Goal: Task Accomplishment & Management: Complete application form

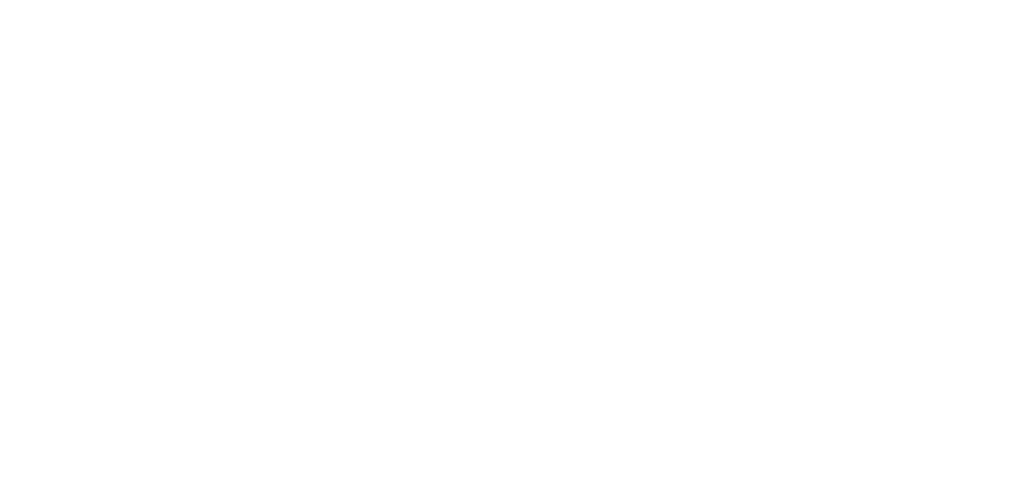
drag, startPoint x: 605, startPoint y: 216, endPoint x: 752, endPoint y: 204, distance: 147.7
type input "[DATE]"
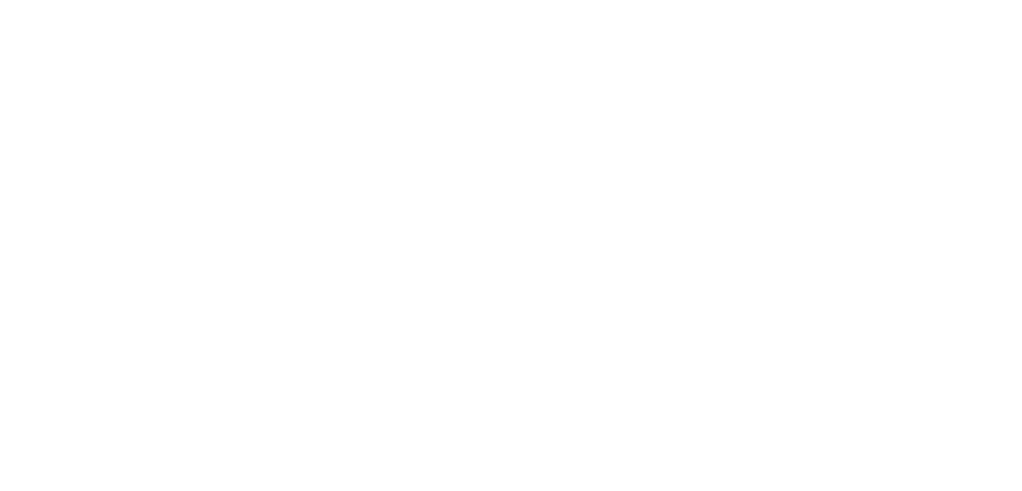
paste input "[DATE]"
type input "[DATE]"
paste input "[DATE]"
type input "[DATE]"
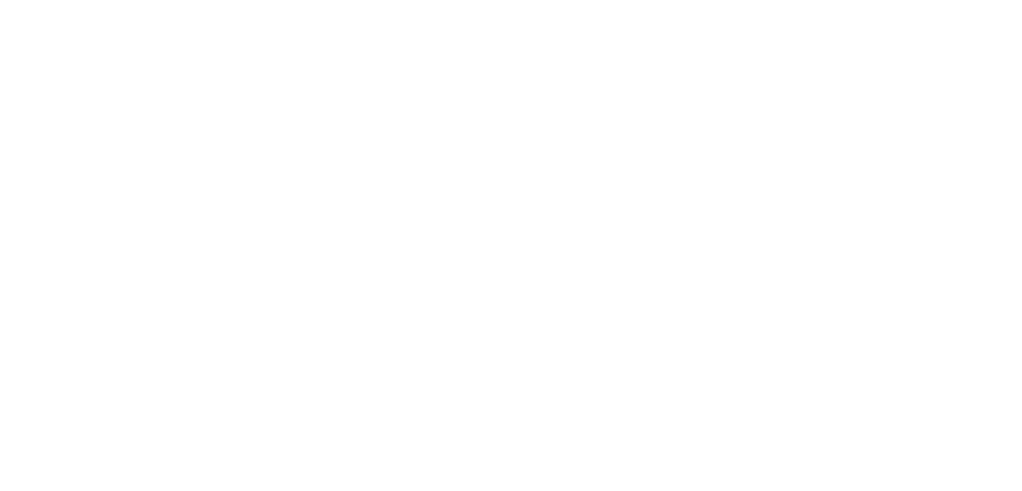
paste input "[DATE]"
type input "[DATE]"
paste input "[DATE]"
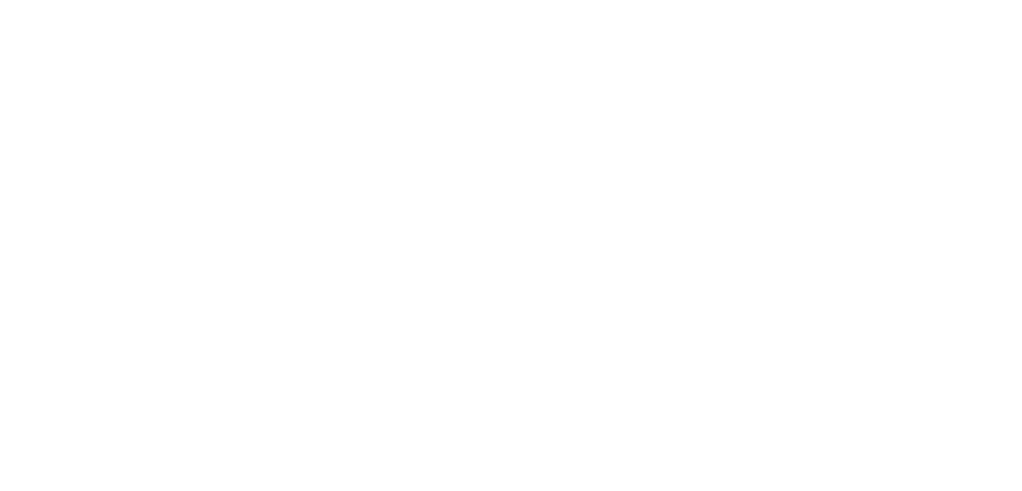
type input "[DATE]"
paste input "[DATE]"
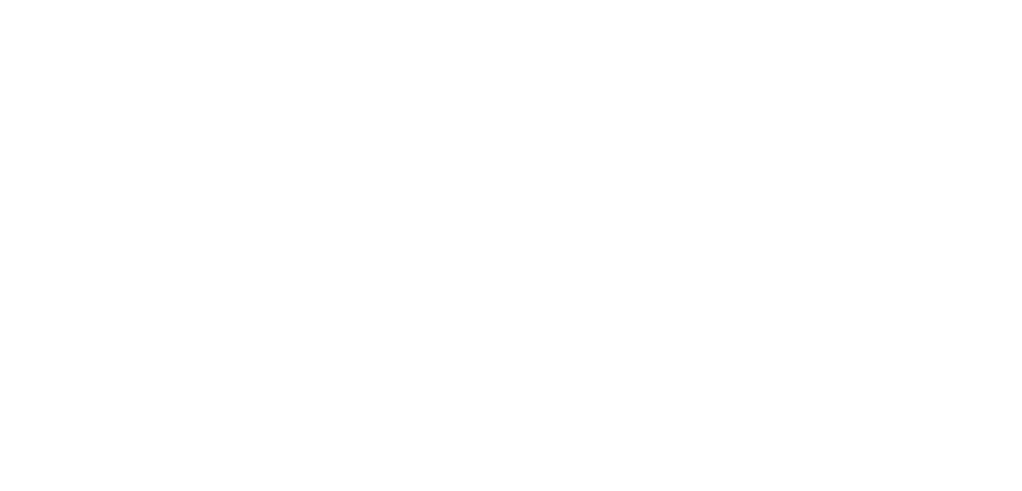
paste input
type input "[DATE]"
paste input "[DATE]"
type input "[DATE]"
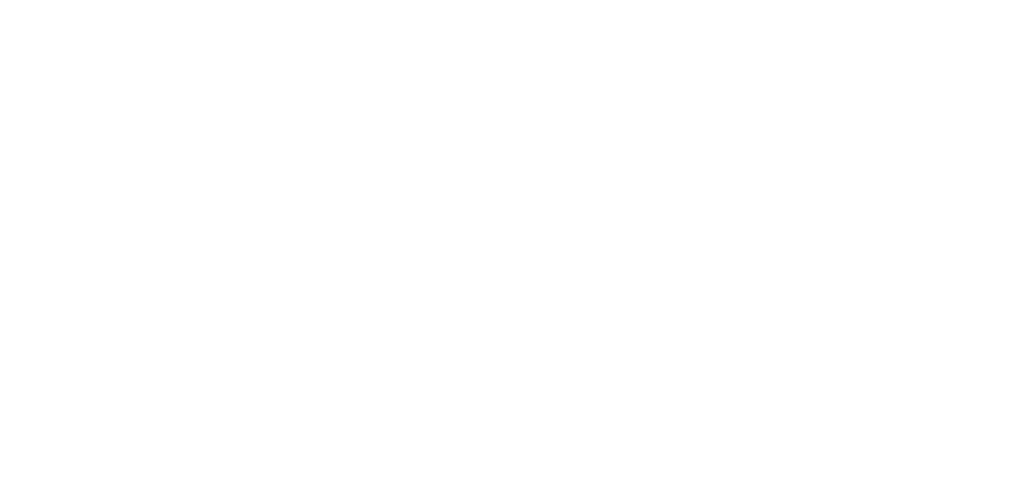
drag, startPoint x: 1021, startPoint y: 167, endPoint x: 1030, endPoint y: 212, distance: 45.9
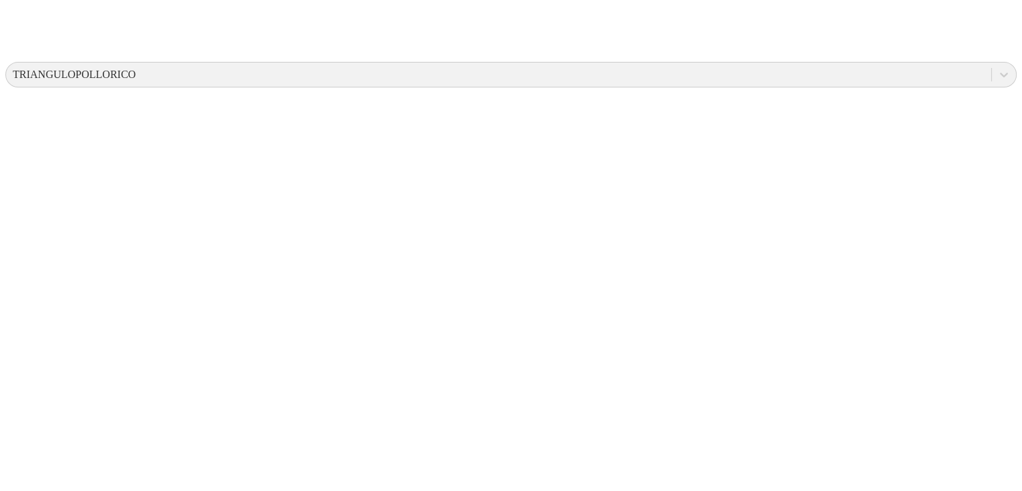
scroll to position [486, 0]
paste input "[DATE]"
type input "[DATE]"
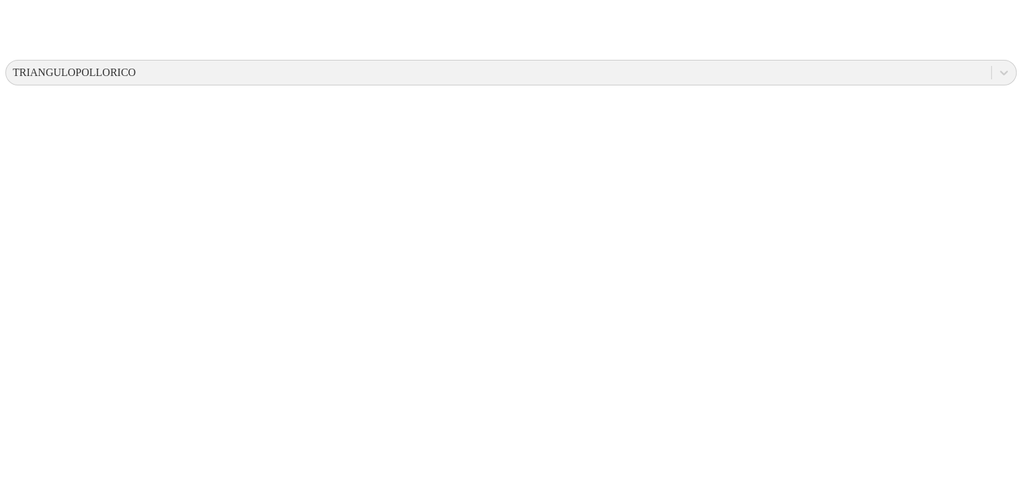
paste input "[DATE]"
type input "[DATE]"
paste input "[DATE]"
type input "[DATE]"
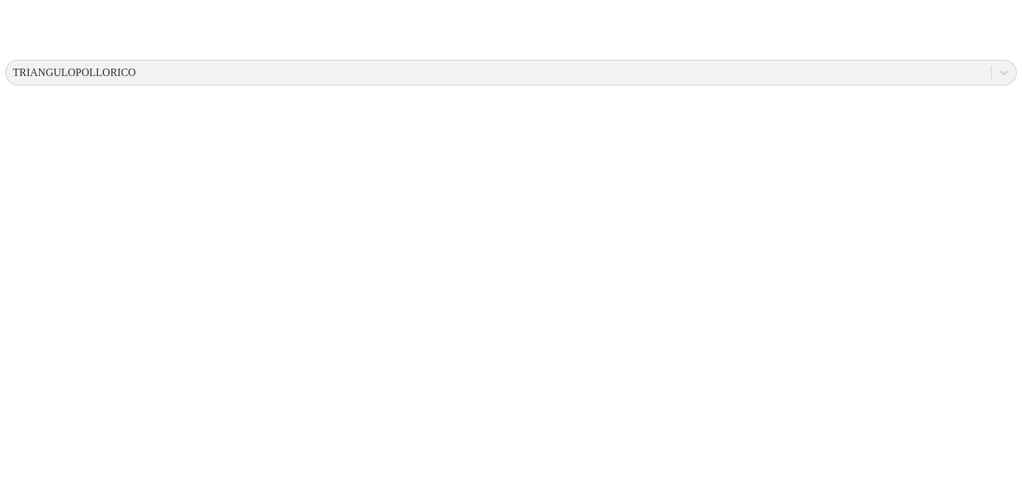
paste input "[DATE]"
type input "[DATE]"
paste input "[DATE]"
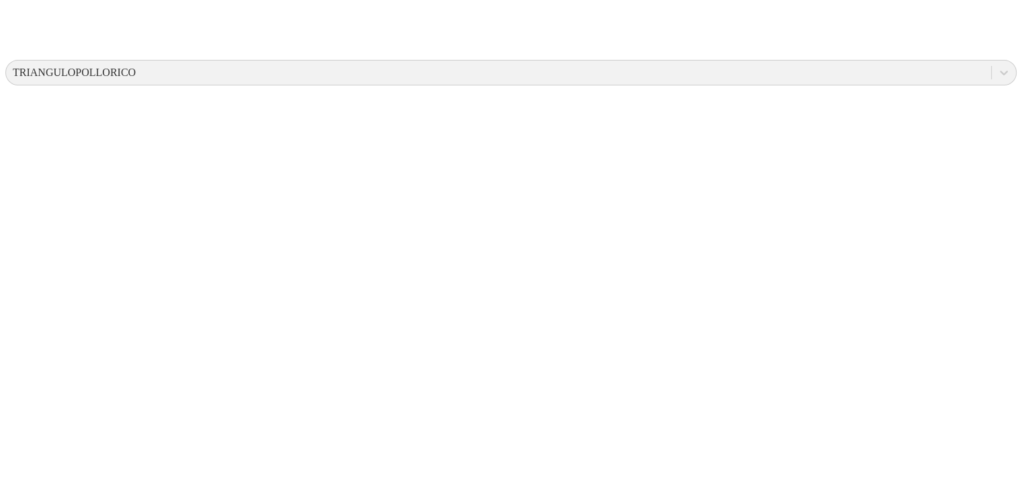
type input "[DATE]"
paste input "[DATE]"
type input "[DATE]"
paste input "[DATE]"
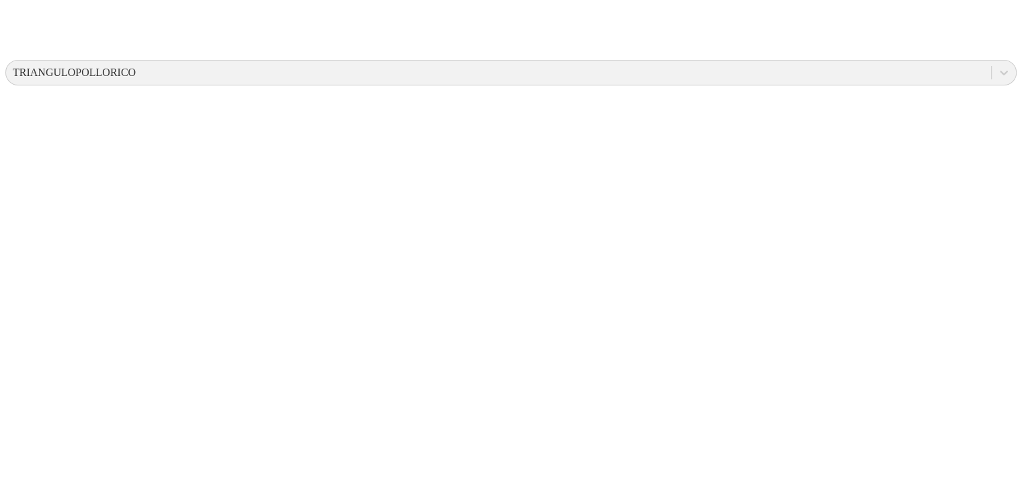
type input "[DATE]"
paste input "[DATE]"
type input "[DATE]"
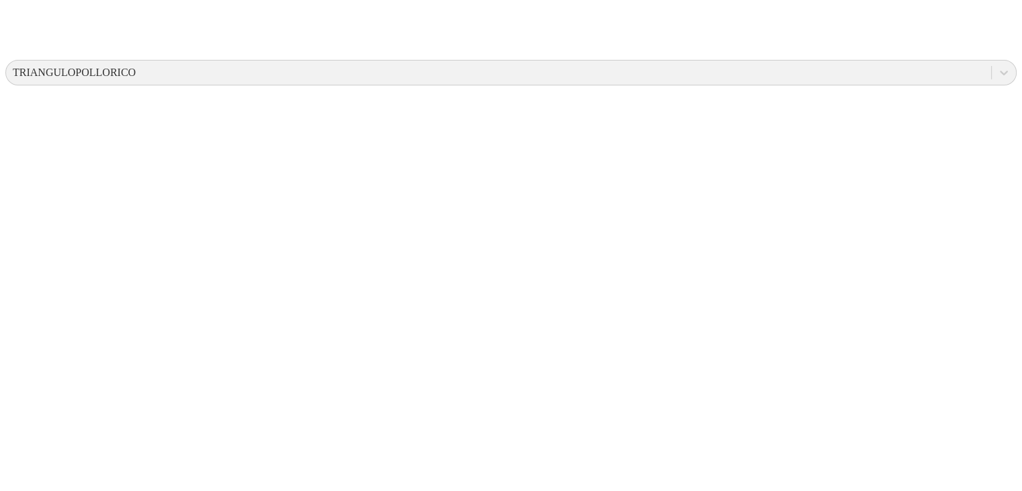
paste input "[DATE]"
type input "[DATE]"
paste input "[DATE]"
drag, startPoint x: 624, startPoint y: 413, endPoint x: 618, endPoint y: 466, distance: 53.4
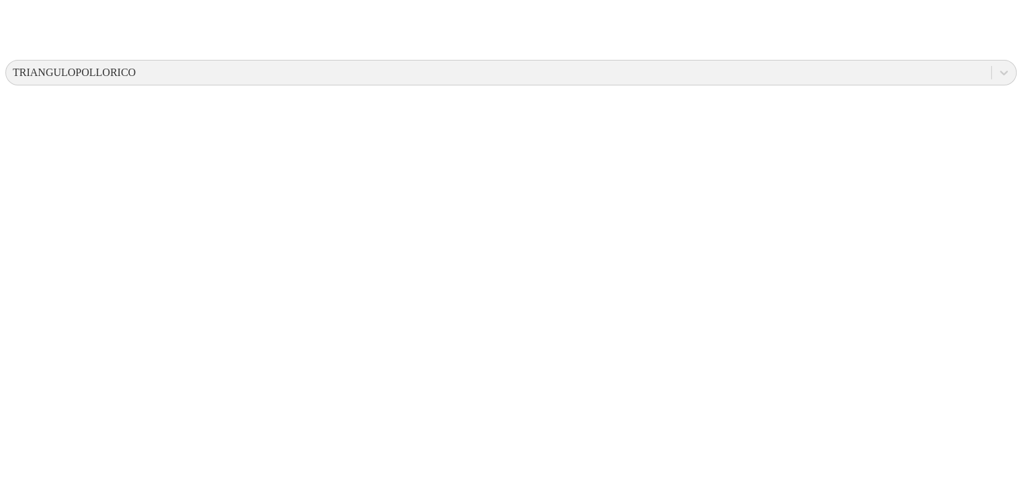
type input "[DATE]"
paste input "[DATE]"
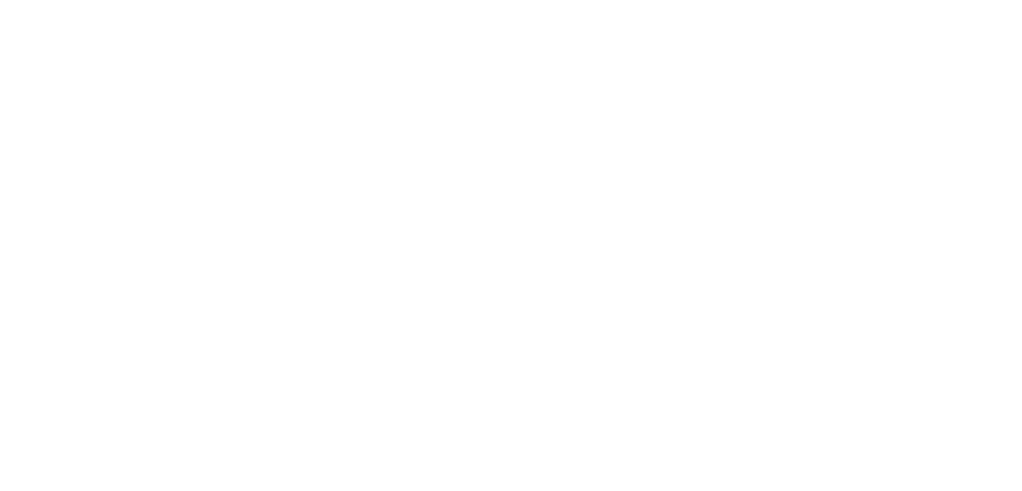
scroll to position [730, 0]
type input "[DATE]"
paste input "[DATE]"
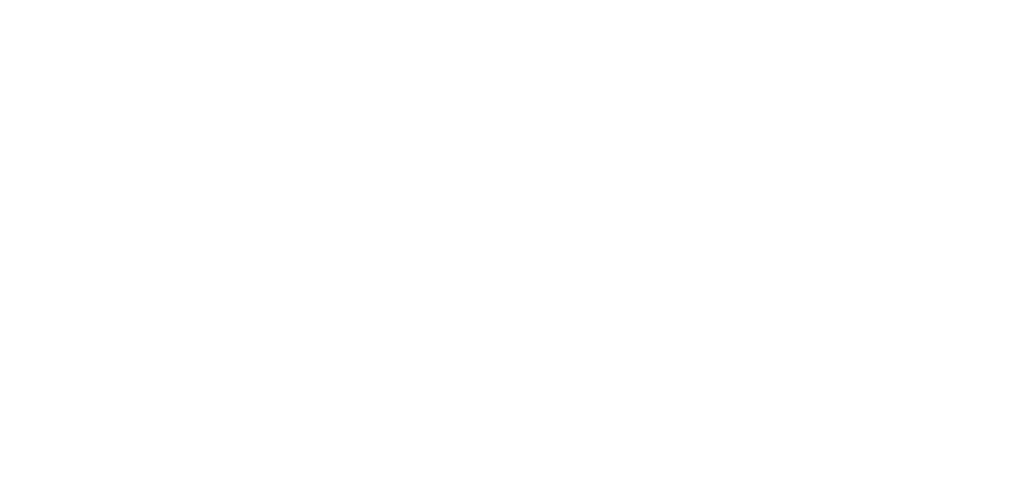
type input "[DATE]"
paste input "[DATE]"
type input "[DATE]"
paste input "[DATE]"
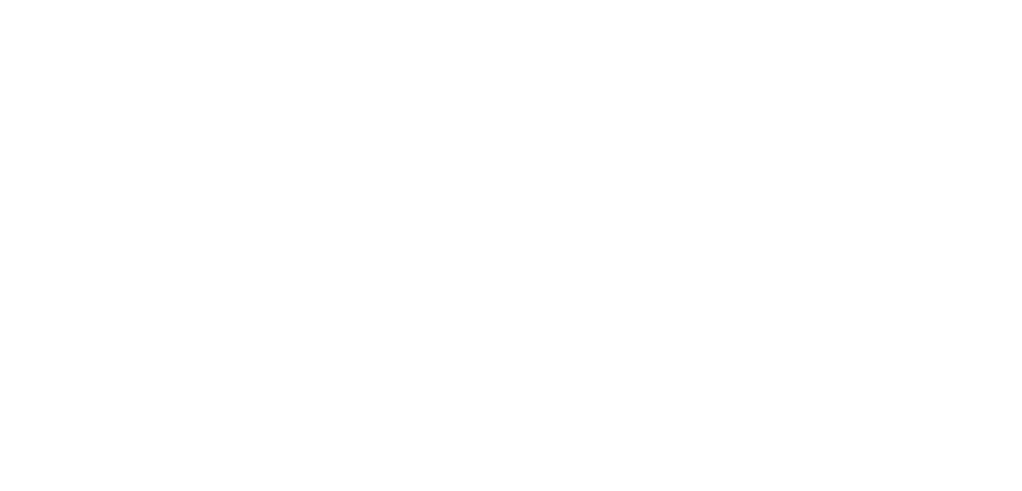
type input "[DATE]"
paste input "[DATE]"
type input "[DATE]"
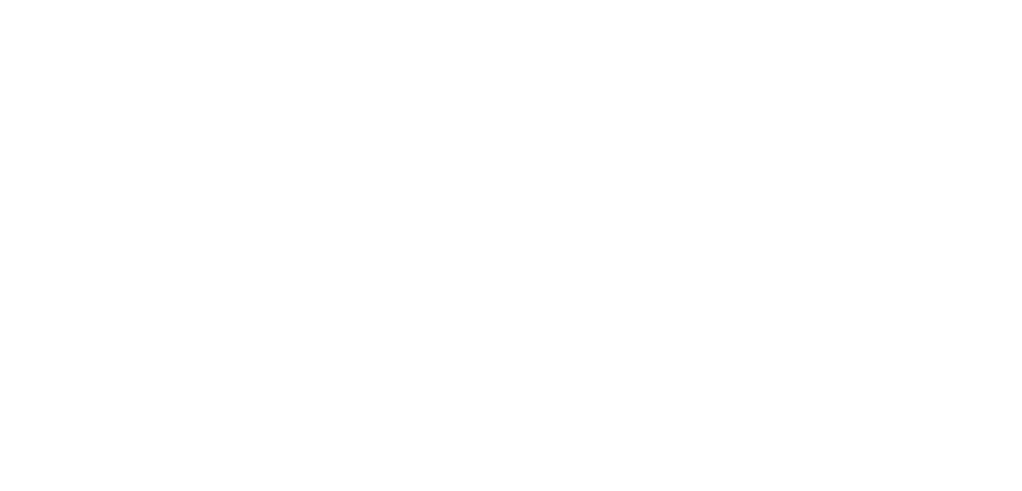
paste input "[DATE]"
type input "[DATE]"
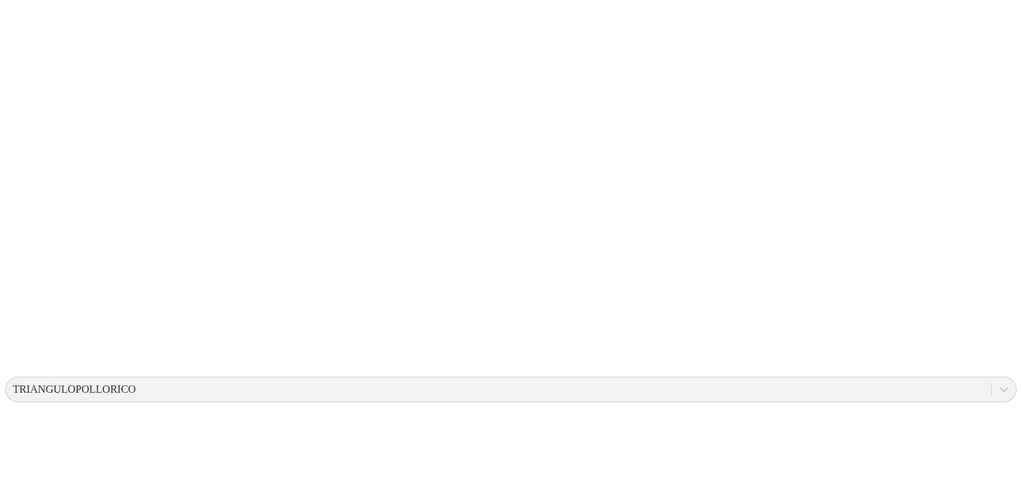
scroll to position [181, 0]
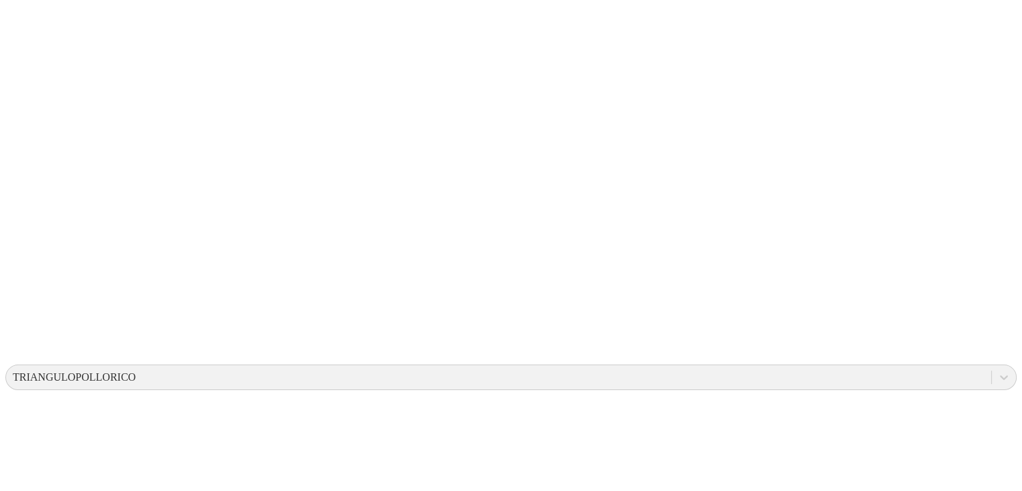
drag, startPoint x: 603, startPoint y: 22, endPoint x: 792, endPoint y: 24, distance: 189.5
type input "[DATE]"
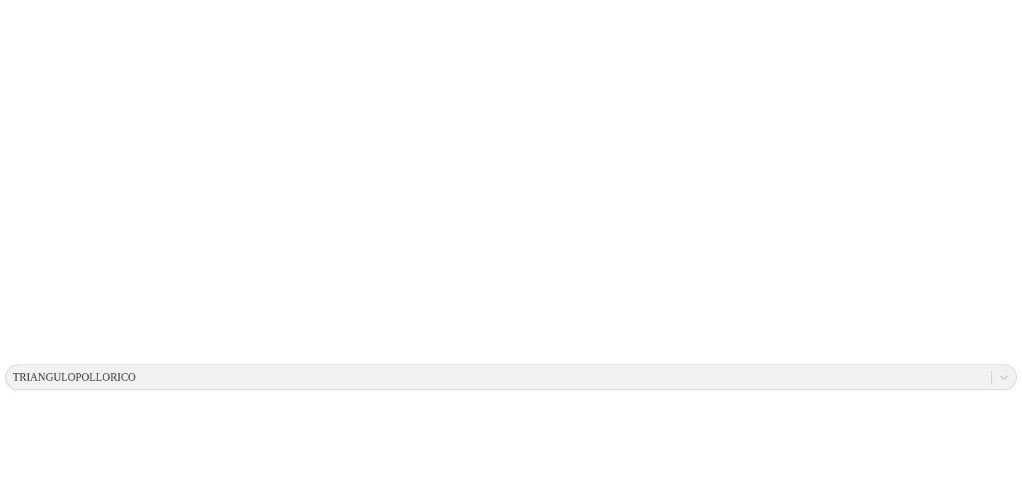
paste input "[DATE]"
type input "[DATE]"
paste input "[DATE]"
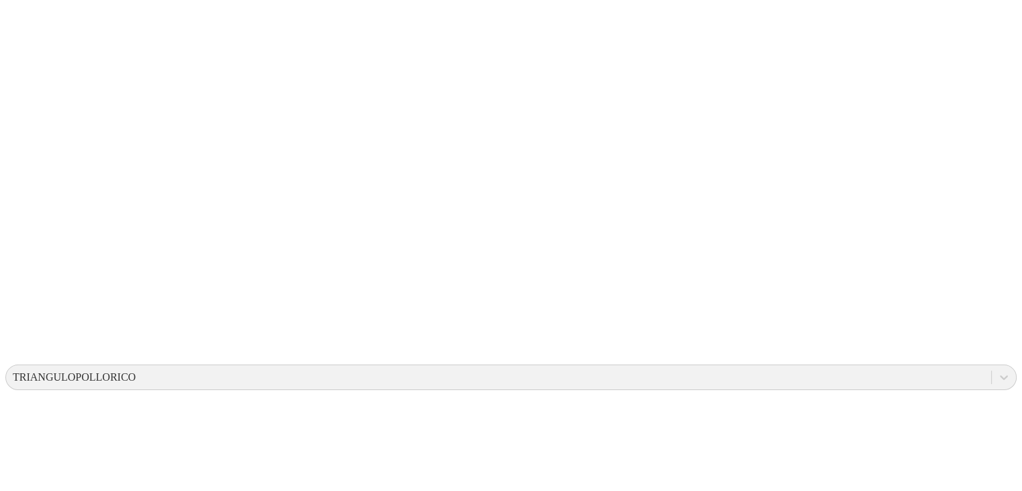
paste input "[DATE]"
drag, startPoint x: 686, startPoint y: 174, endPoint x: 796, endPoint y: 118, distance: 123.2
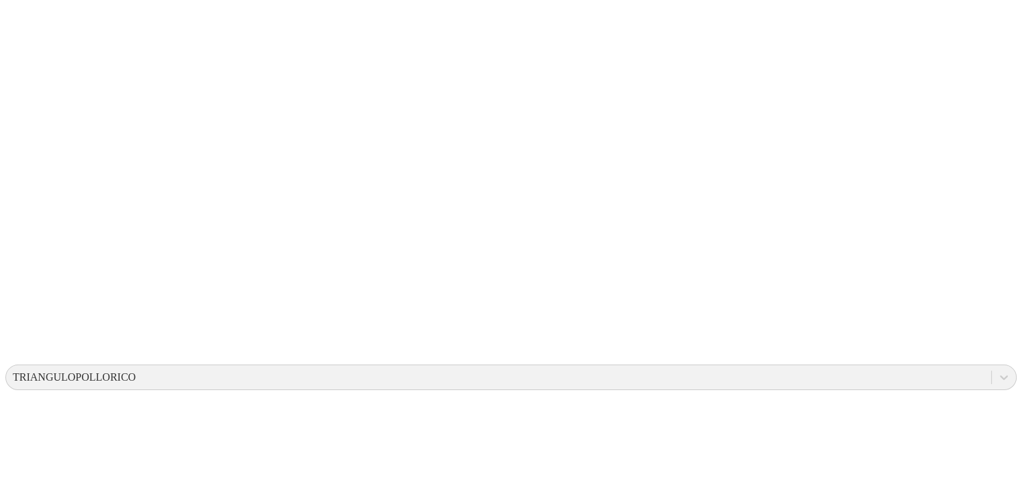
paste input
type input "[DATE]"
paste input "[DATE]"
type input "[DATE]"
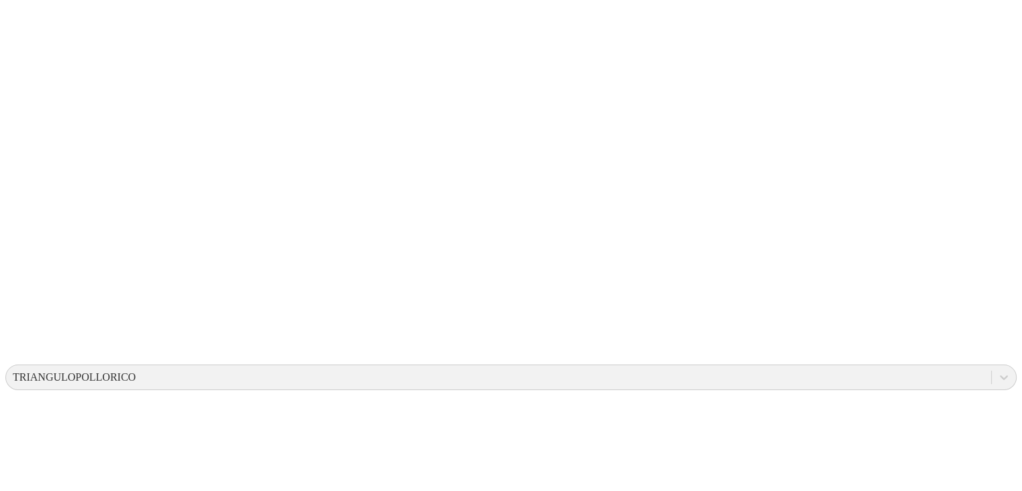
paste input "[DATE]"
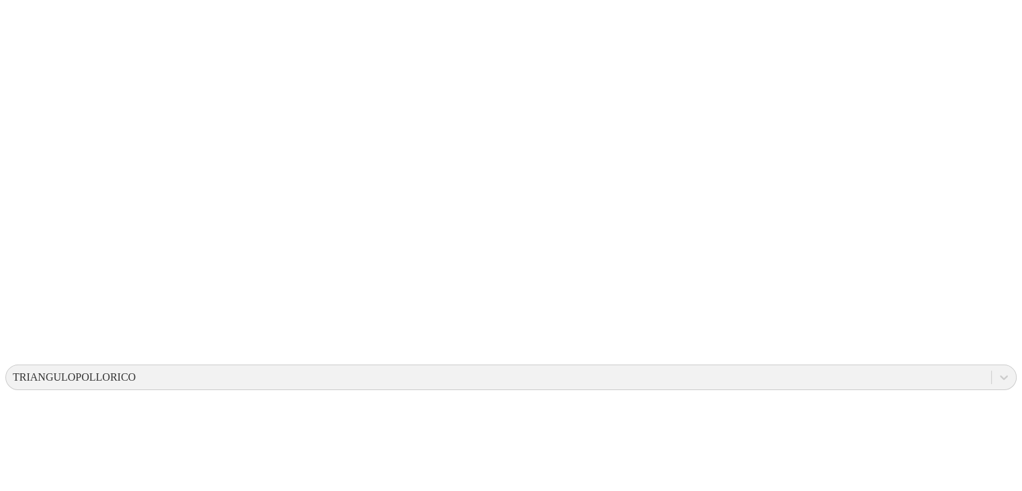
paste input "[DATE]"
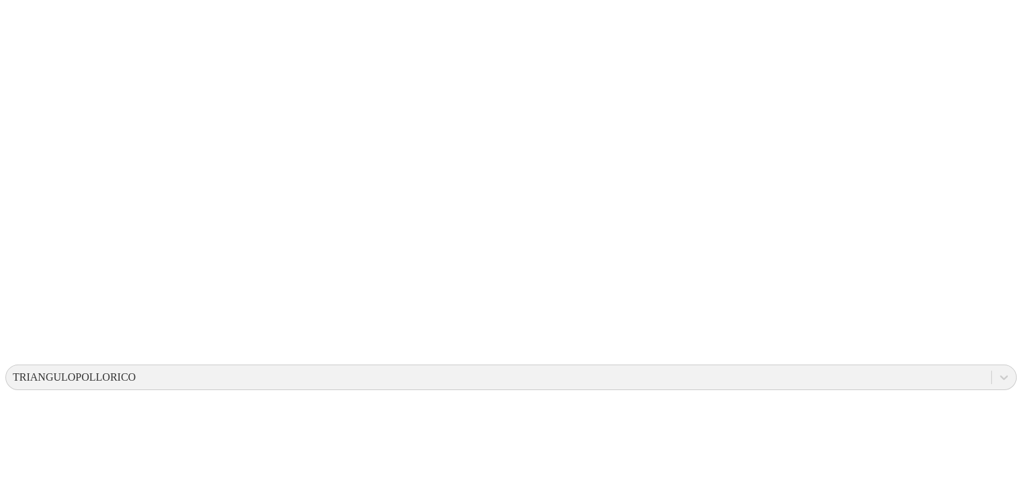
paste input
type input "[DATE]"
paste input "[DATE]"
type input "[DATE]"
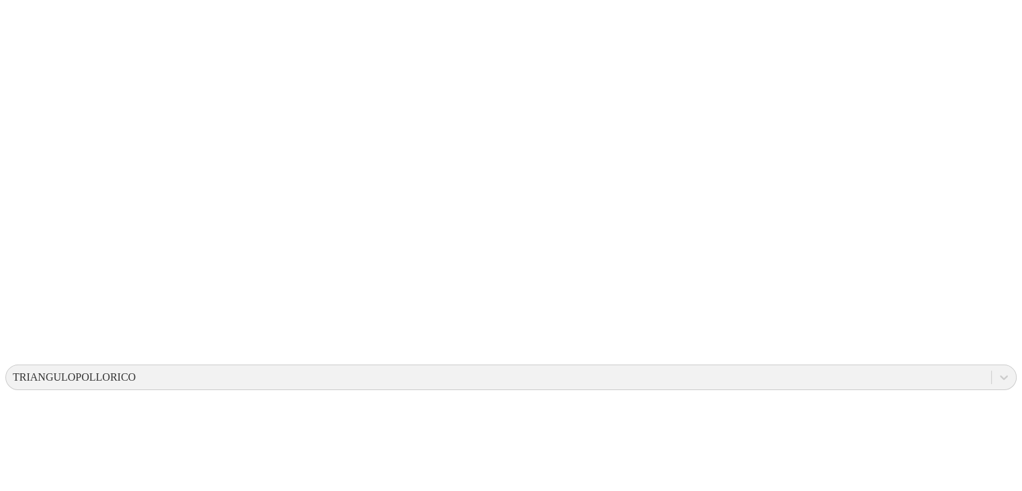
paste input "[DATE]"
type input "[DATE]"
paste input "[DATE]"
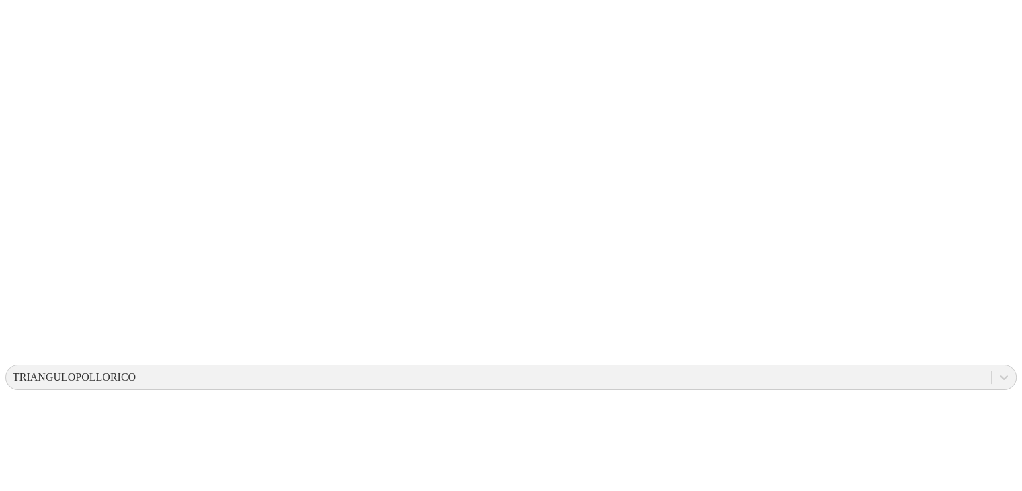
type input "[DATE]"
paste input "[DATE]"
type input "[DATE]"
paste input "[DATE]"
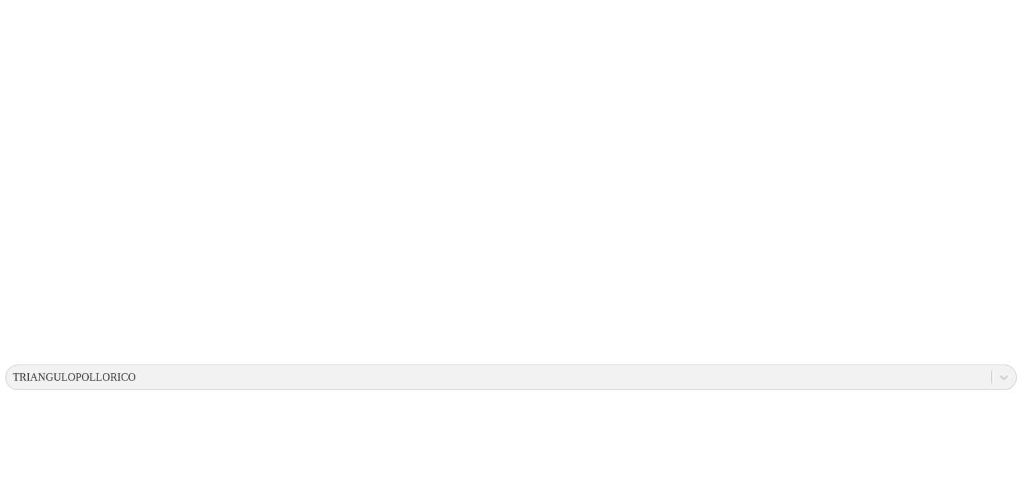
type input "[DATE]"
paste input "[DATE]"
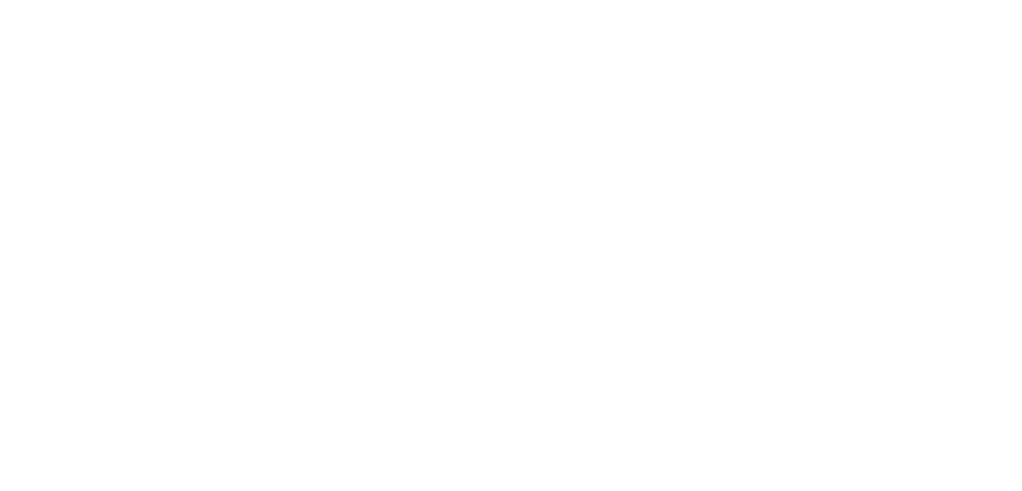
scroll to position [624, 0]
type input "[DATE]"
paste input "[DATE]"
type input "[DATE]"
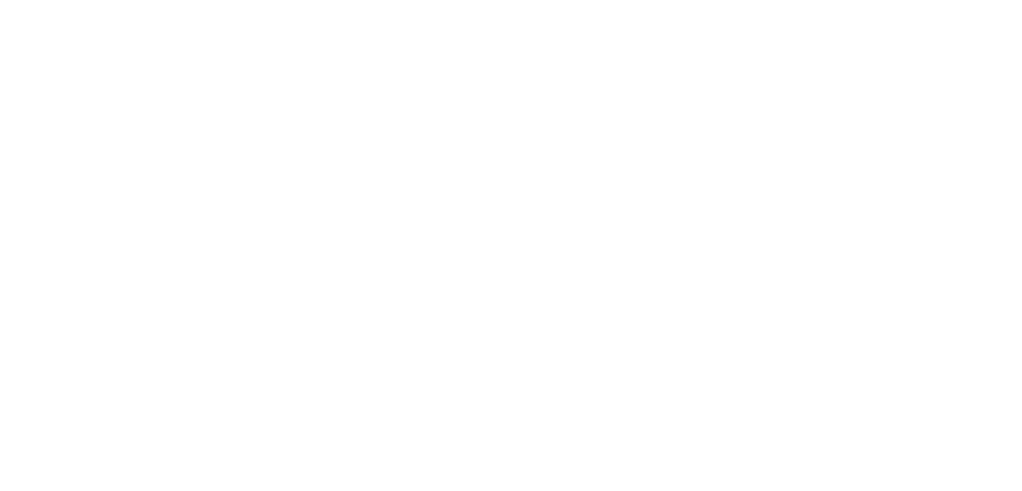
paste input "[DATE]"
type input "[DATE]"
paste input "[DATE]"
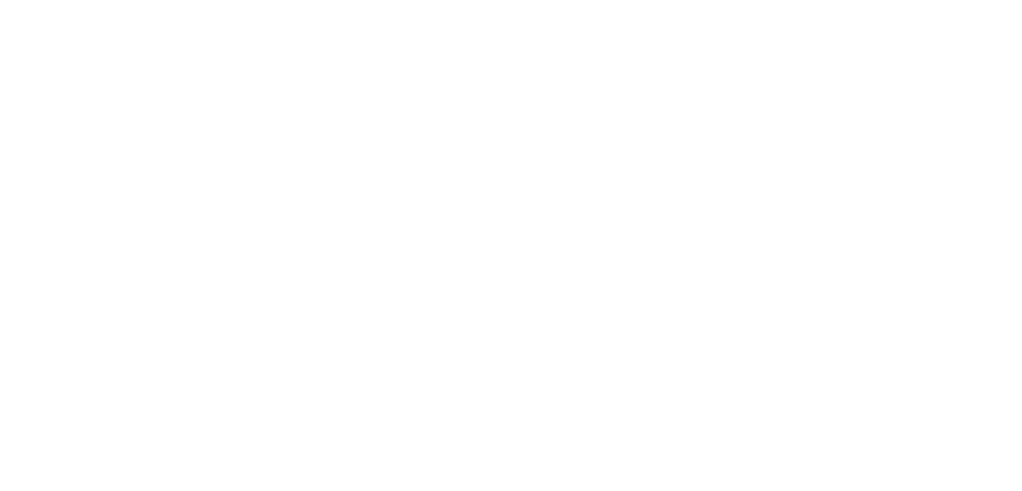
type input "[DATE]"
paste input "[DATE]"
type input "[DATE]"
paste input "[DATE]"
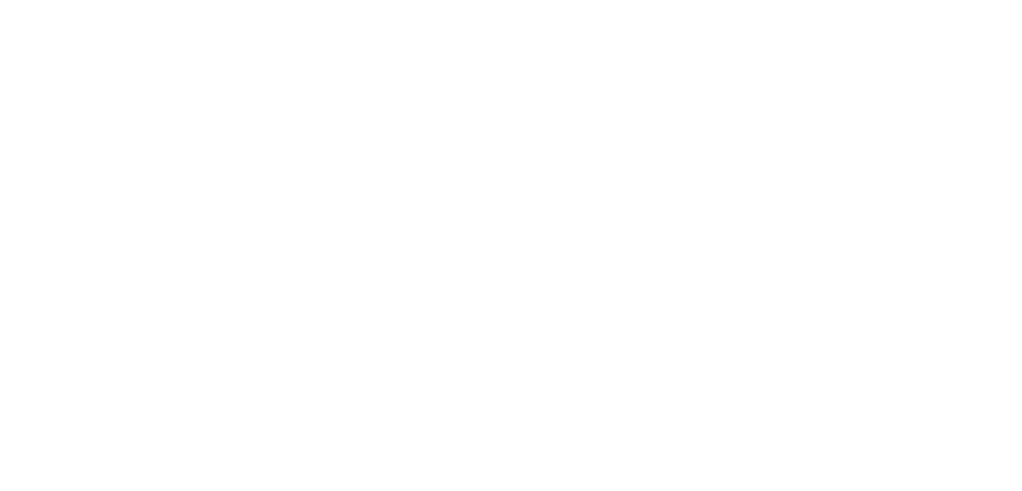
type input "[DATE]"
paste input "[DATE]"
type input "[DATE]"
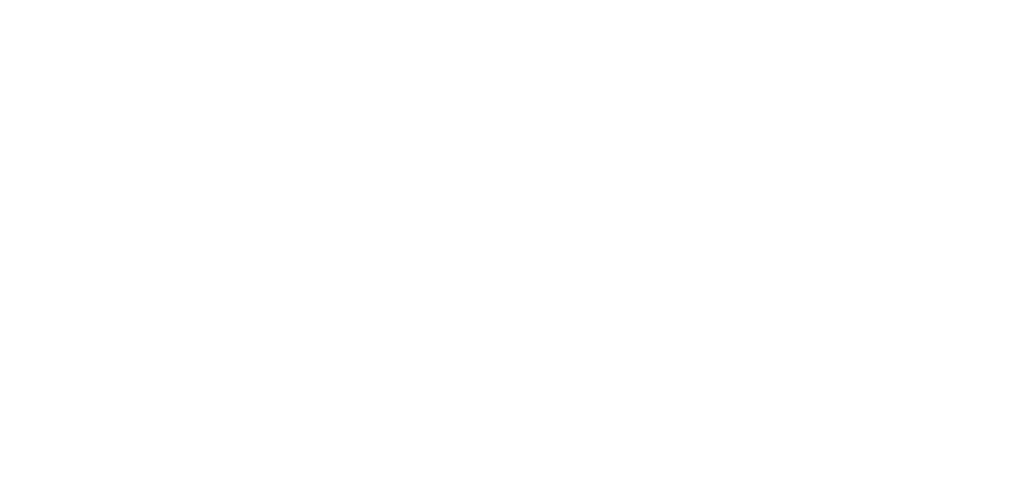
paste input "[DATE]"
type input "[DATE]"
paste input "[DATE]"
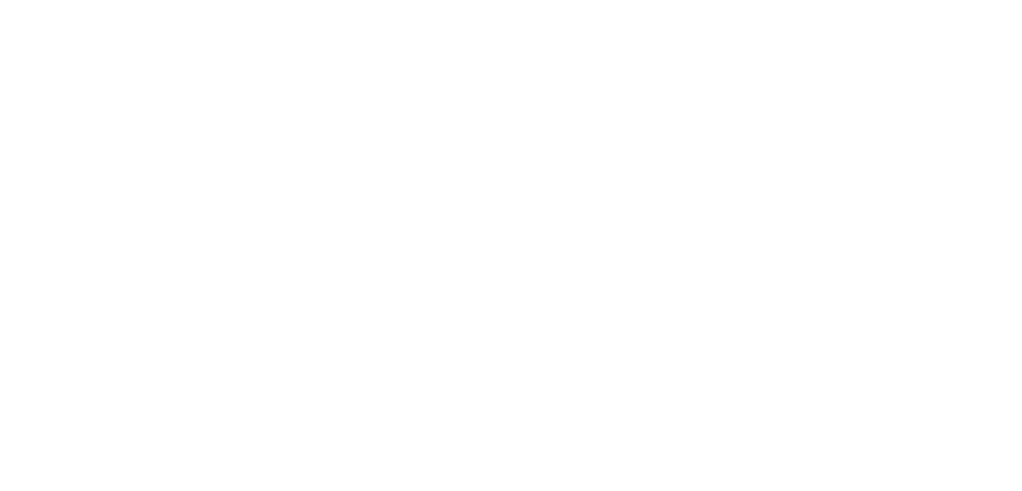
type input "[DATE]"
paste input "[DATE]"
type input "[DATE]"
paste input "[DATE]"
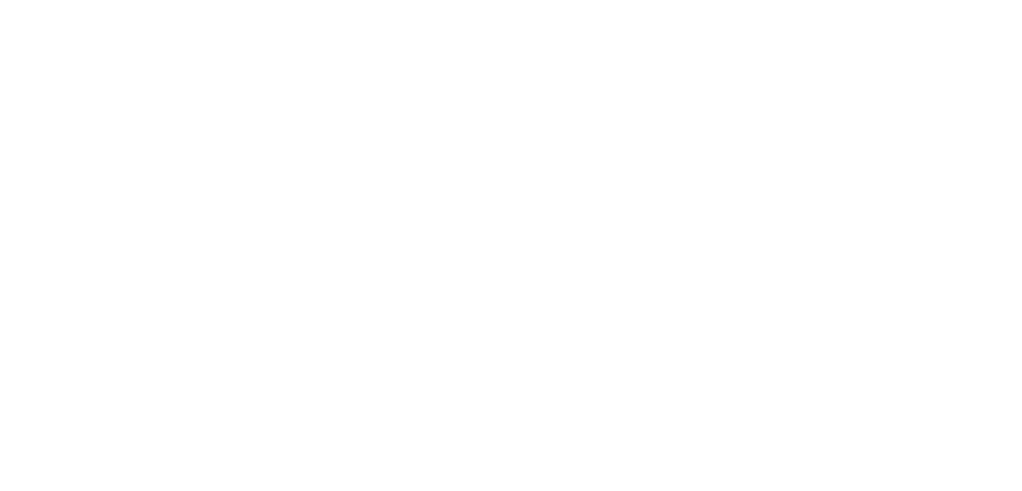
type input "[DATE]"
paste input "[DATE]"
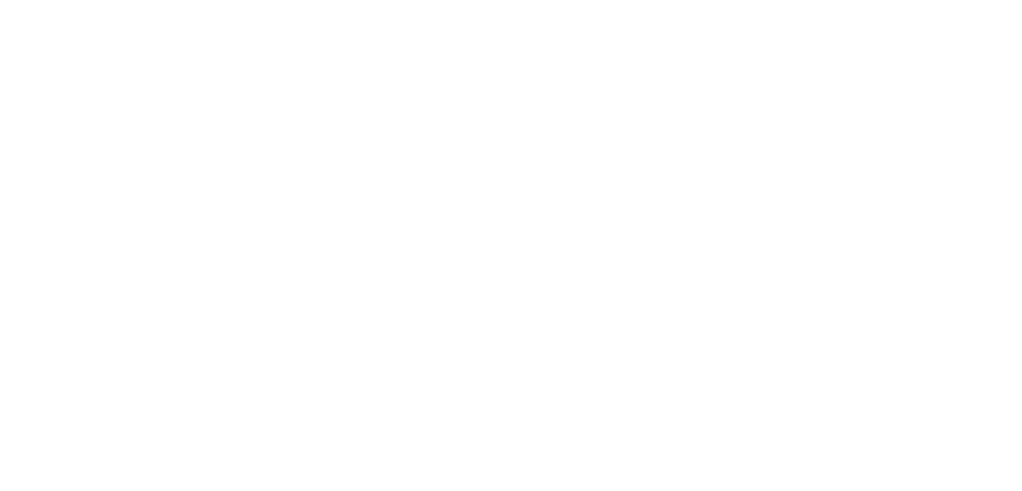
type input "[DATE]"
